Goal: Task Accomplishment & Management: Use online tool/utility

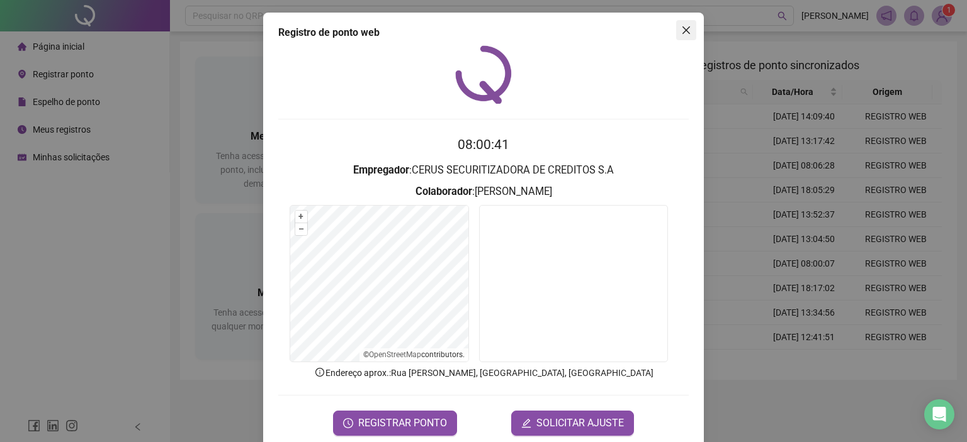
click at [681, 28] on icon "close" at bounding box center [686, 30] width 10 height 10
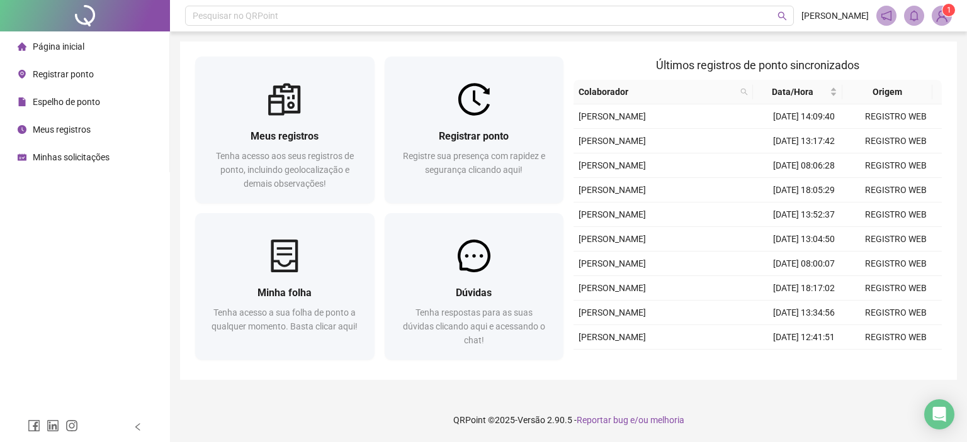
click at [93, 77] on span "Registrar ponto" at bounding box center [63, 74] width 61 height 10
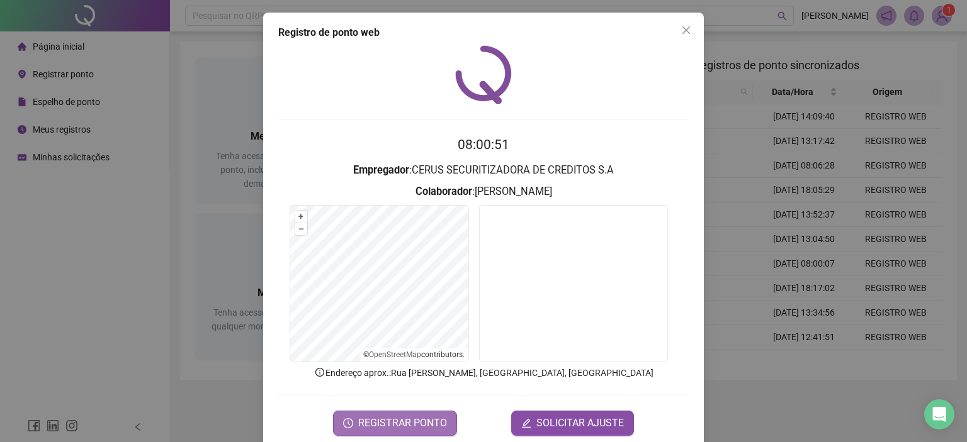
click at [435, 422] on span "REGISTRAR PONTO" at bounding box center [402, 423] width 89 height 15
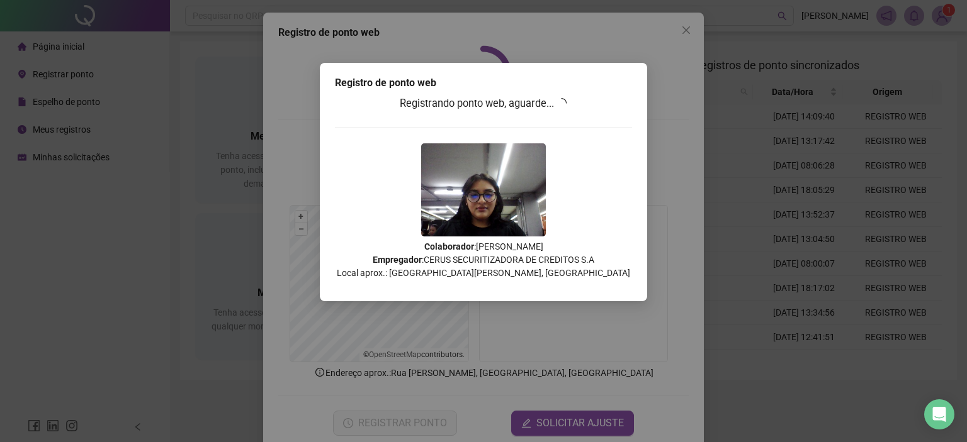
click at [682, 30] on div "Registro de ponto web Registrando ponto web, aguarde... Colaborador : [PERSON_N…" at bounding box center [483, 221] width 967 height 442
click at [680, 30] on div "Registro de ponto web Registrando ponto web, aguarde... Colaborador : [PERSON_N…" at bounding box center [483, 221] width 967 height 442
drag, startPoint x: 482, startPoint y: 27, endPoint x: 472, endPoint y: 9, distance: 20.8
click at [481, 27] on div "Registro de ponto web Registrando ponto web, aguarde... Colaborador : [PERSON_N…" at bounding box center [483, 221] width 967 height 442
